Goal: Find specific page/section: Find specific page/section

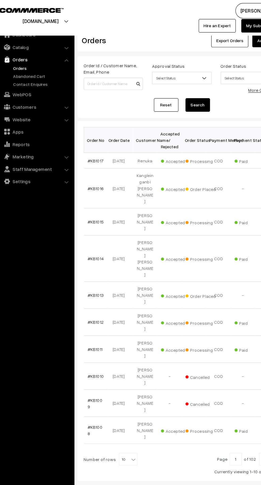
click at [40, 64] on link "Abandoned Cart" at bounding box center [43, 66] width 53 height 6
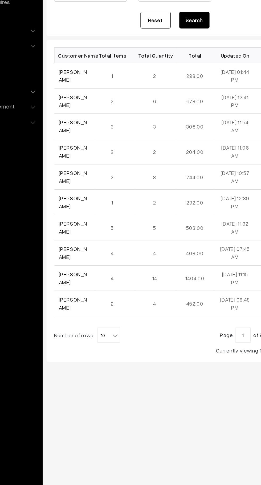
click at [90, 128] on link "[PERSON_NAME]" at bounding box center [93, 125] width 20 height 10
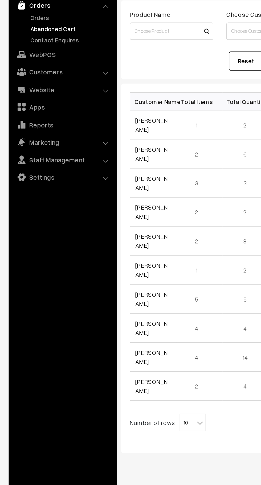
click at [19, 59] on link "Orders" at bounding box center [43, 59] width 53 height 6
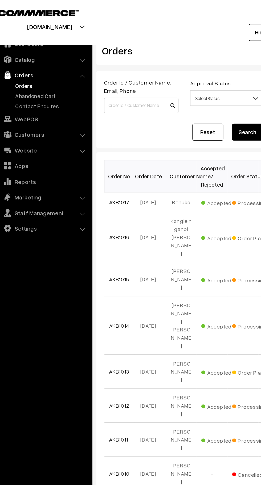
click at [21, 66] on link "Abandoned Cart" at bounding box center [43, 66] width 53 height 6
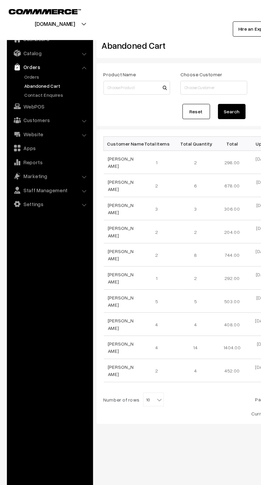
click at [18, 93] on link "Customers" at bounding box center [38, 93] width 63 height 10
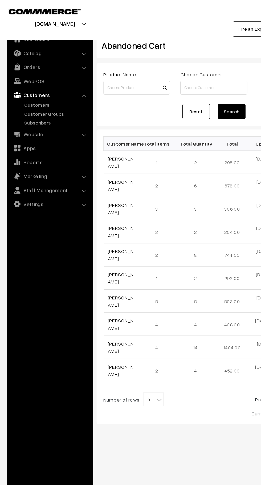
click at [13, 74] on img at bounding box center [13, 73] width 5 height 5
click at [18, 80] on link "Customers" at bounding box center [43, 81] width 53 height 6
